Goal: Navigation & Orientation: Find specific page/section

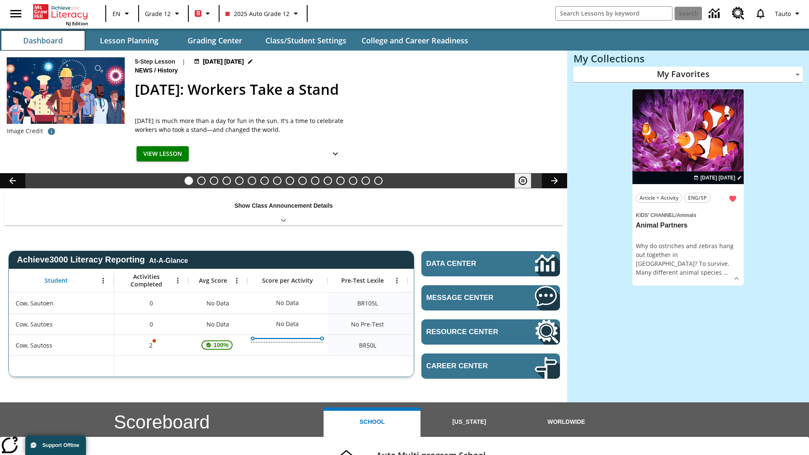
click at [43, 40] on button "Dashboard" at bounding box center [43, 40] width 84 height 20
click at [129, 40] on button "Lesson Planning" at bounding box center [129, 40] width 84 height 20
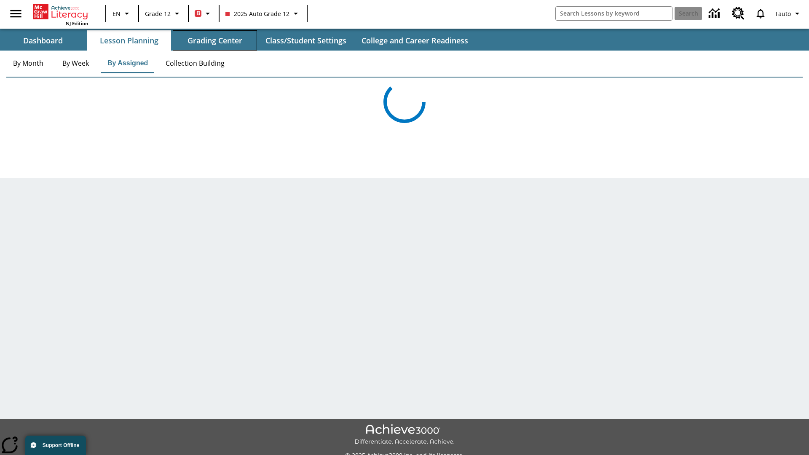
click at [215, 40] on button "Grading Center" at bounding box center [215, 40] width 84 height 20
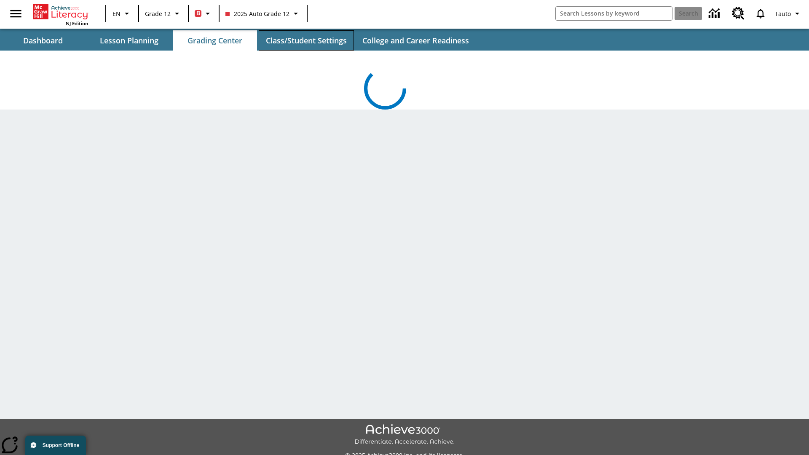
click at [306, 40] on button "Class/Student Settings" at bounding box center [306, 40] width 95 height 20
